Goal: Find specific page/section: Find specific page/section

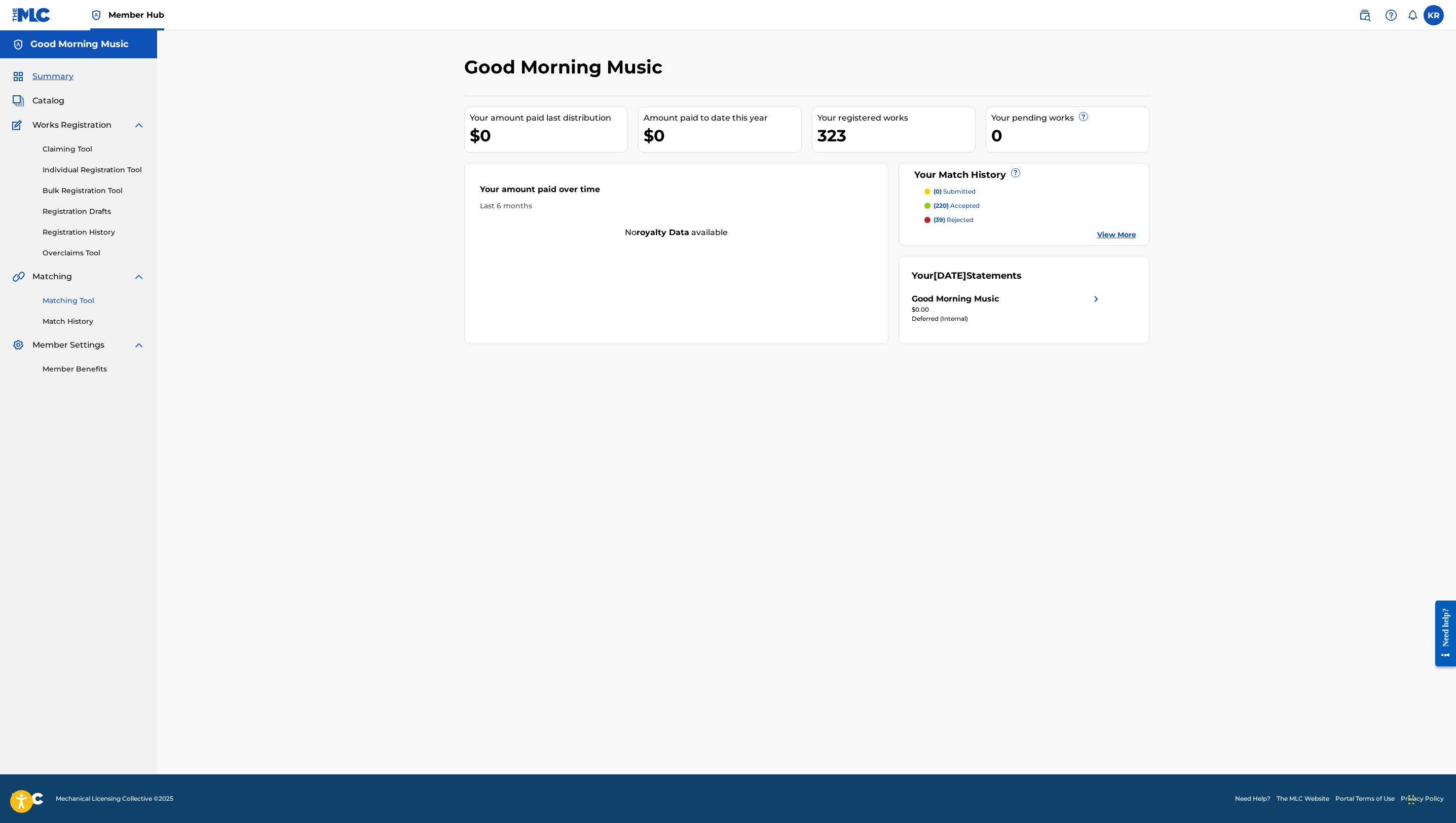
click at [67, 302] on link "Matching Tool" at bounding box center [94, 301] width 103 height 11
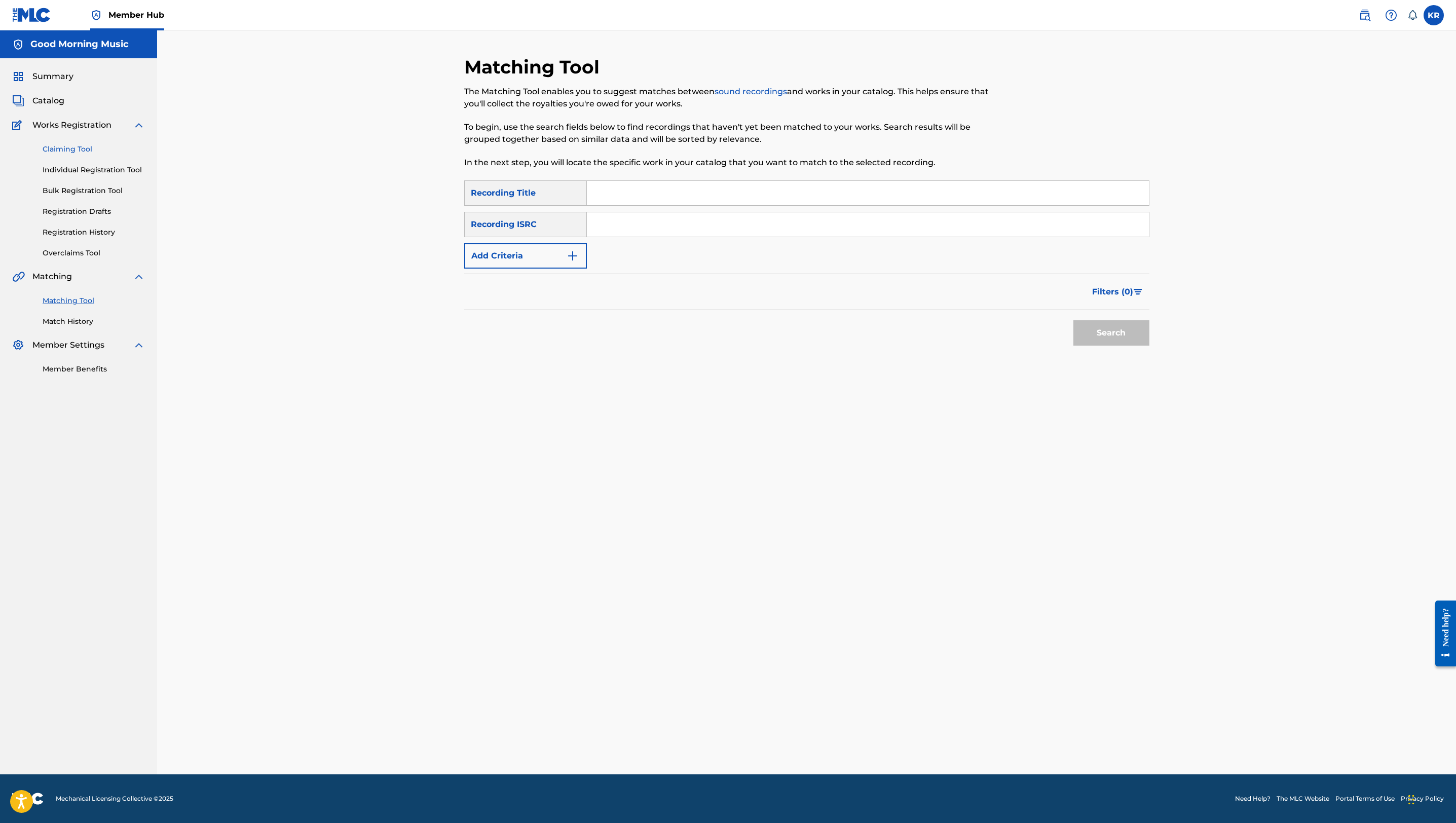
click at [81, 150] on link "Claiming Tool" at bounding box center [94, 149] width 103 height 11
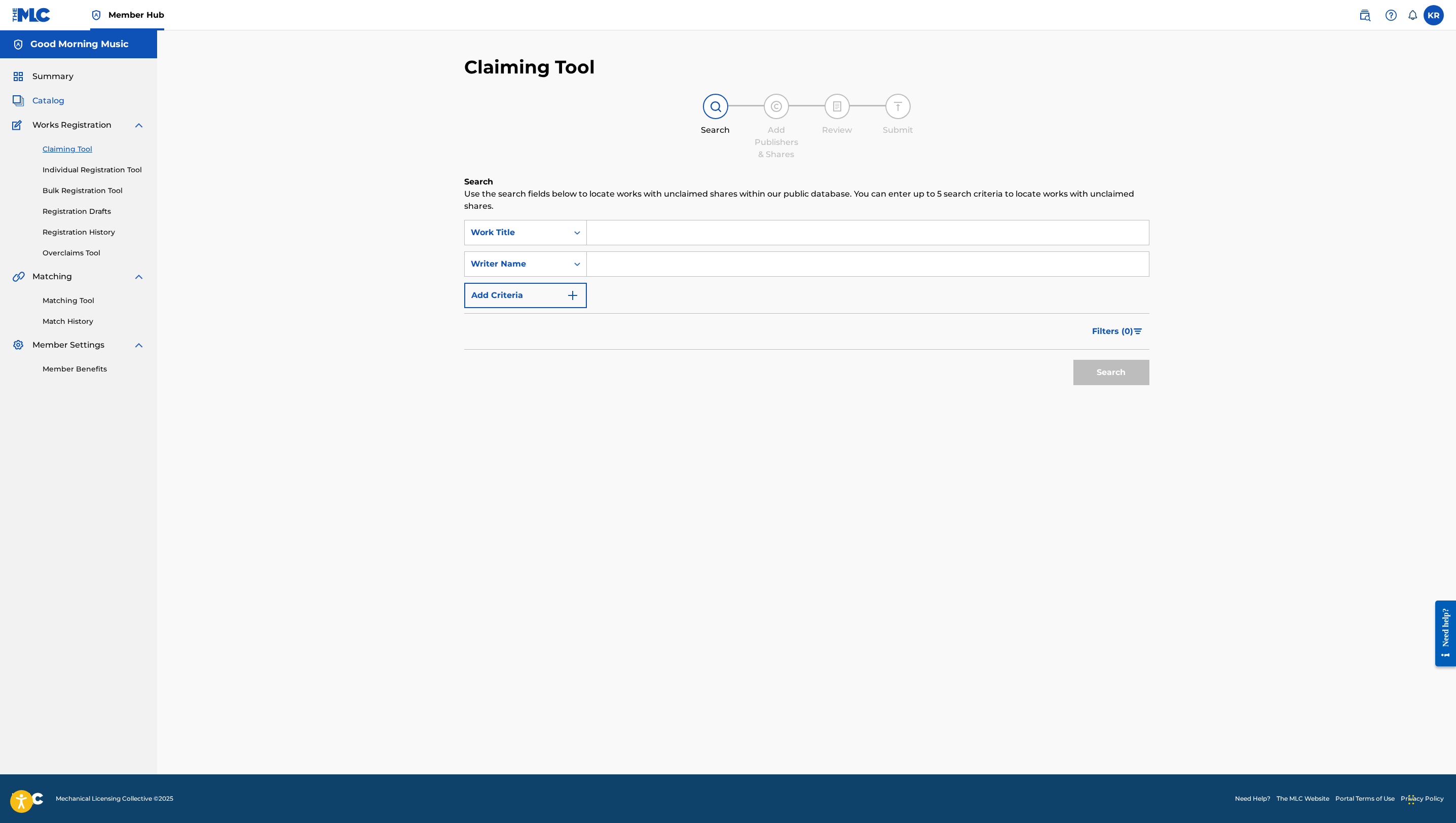
click at [52, 98] on span "Catalog" at bounding box center [48, 101] width 32 height 12
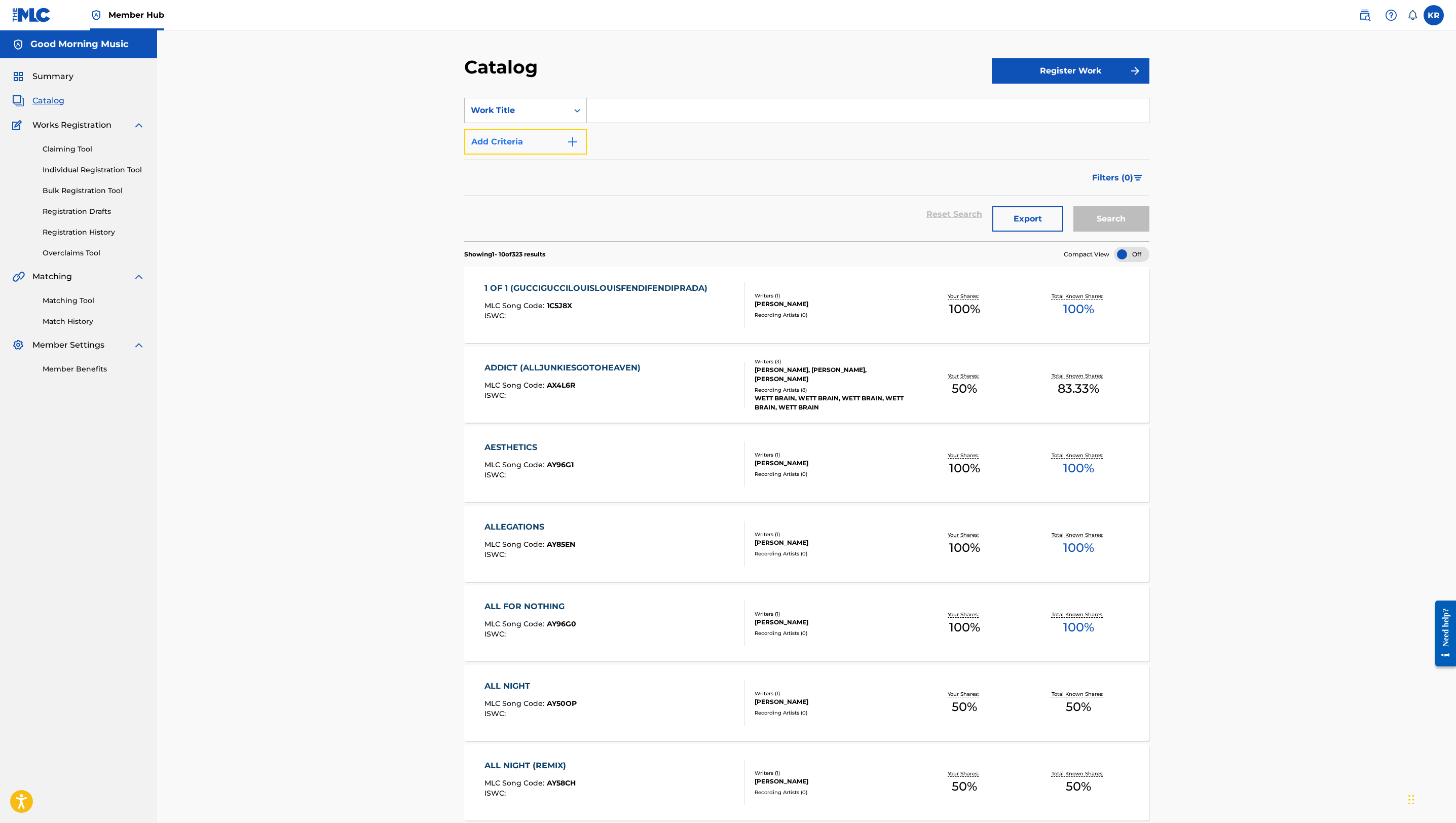
click at [561, 146] on button "Add Criteria" at bounding box center [526, 142] width 122 height 25
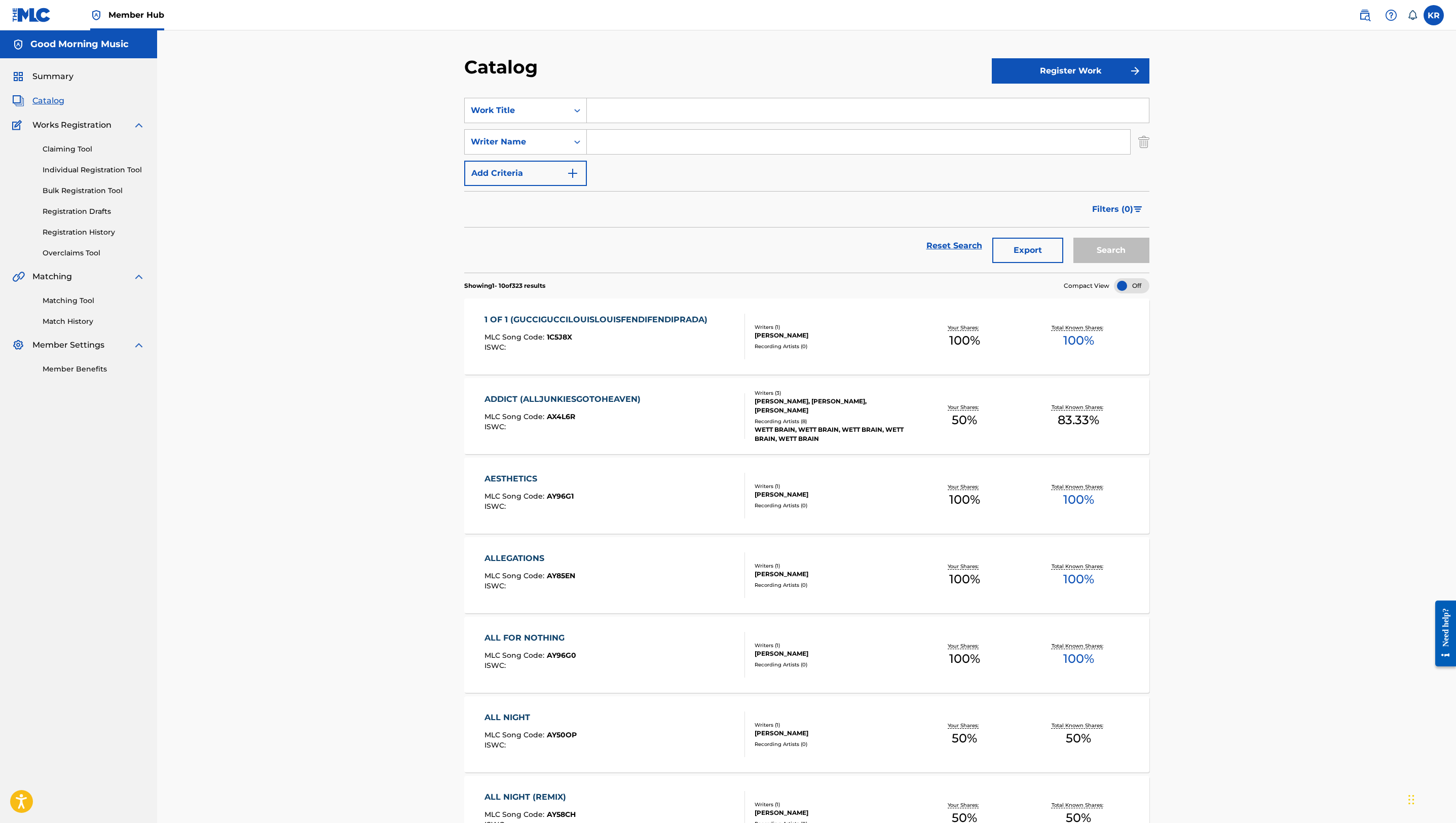
click at [610, 139] on input "Search Form" at bounding box center [858, 142] width 543 height 24
type input "[PERSON_NAME]"
click at [1073, 238] on button "Search" at bounding box center [1111, 250] width 76 height 25
